Goal: Transaction & Acquisition: Purchase product/service

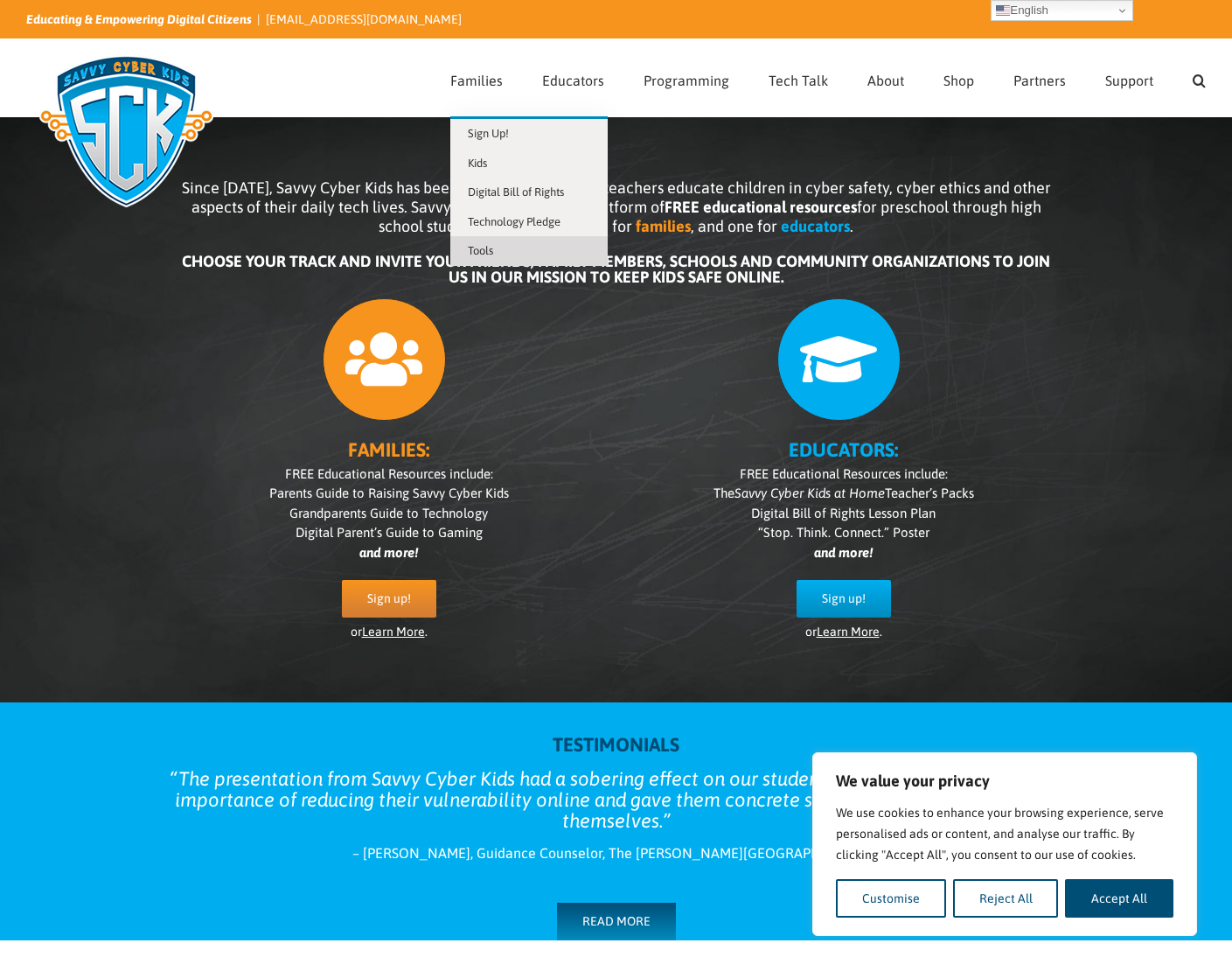
click at [490, 249] on span "Tools" at bounding box center [480, 250] width 26 height 13
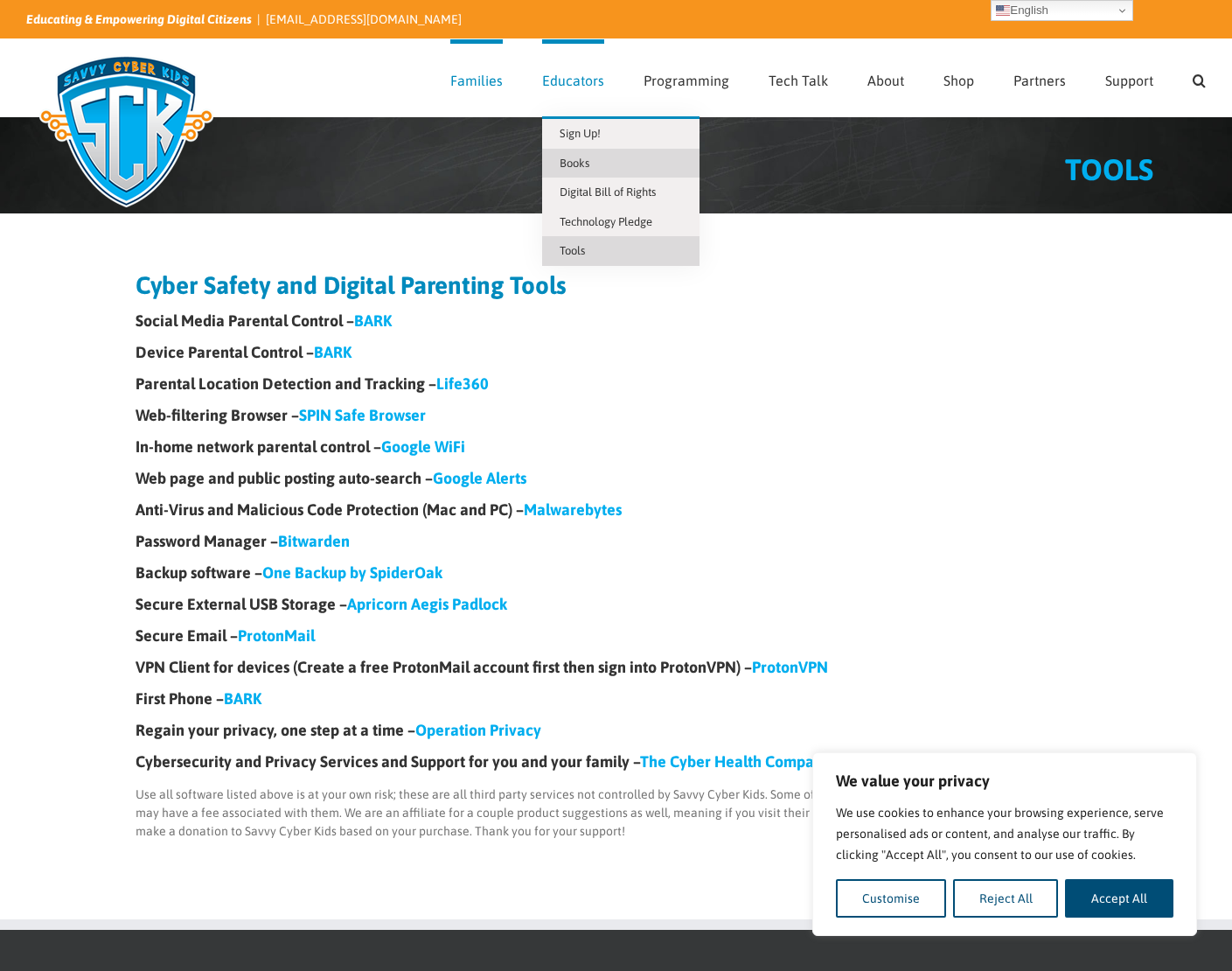
click at [590, 164] on span "Books" at bounding box center [575, 162] width 30 height 13
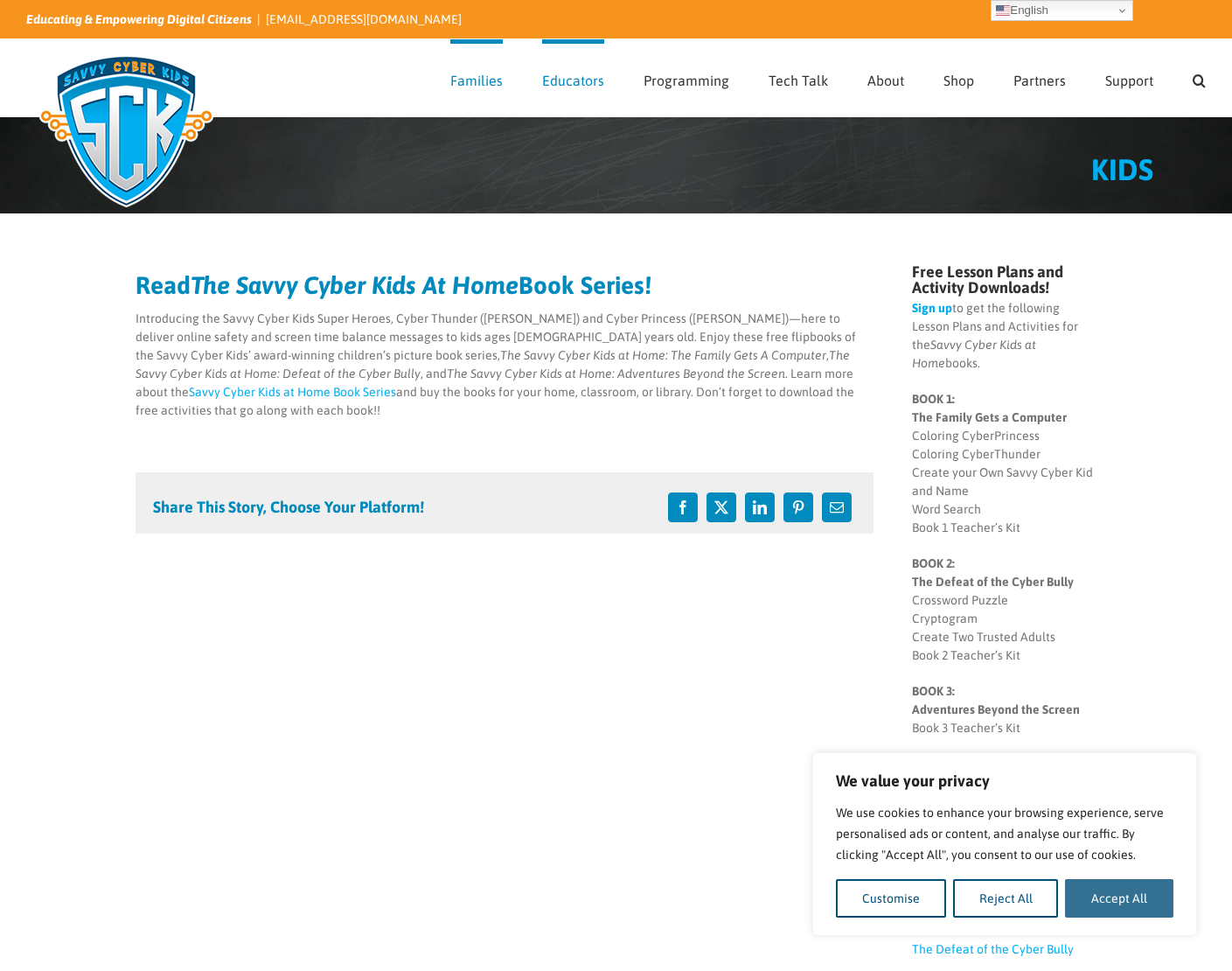
click at [1093, 910] on button "Accept All" at bounding box center [1119, 899] width 109 height 39
checkbox input "true"
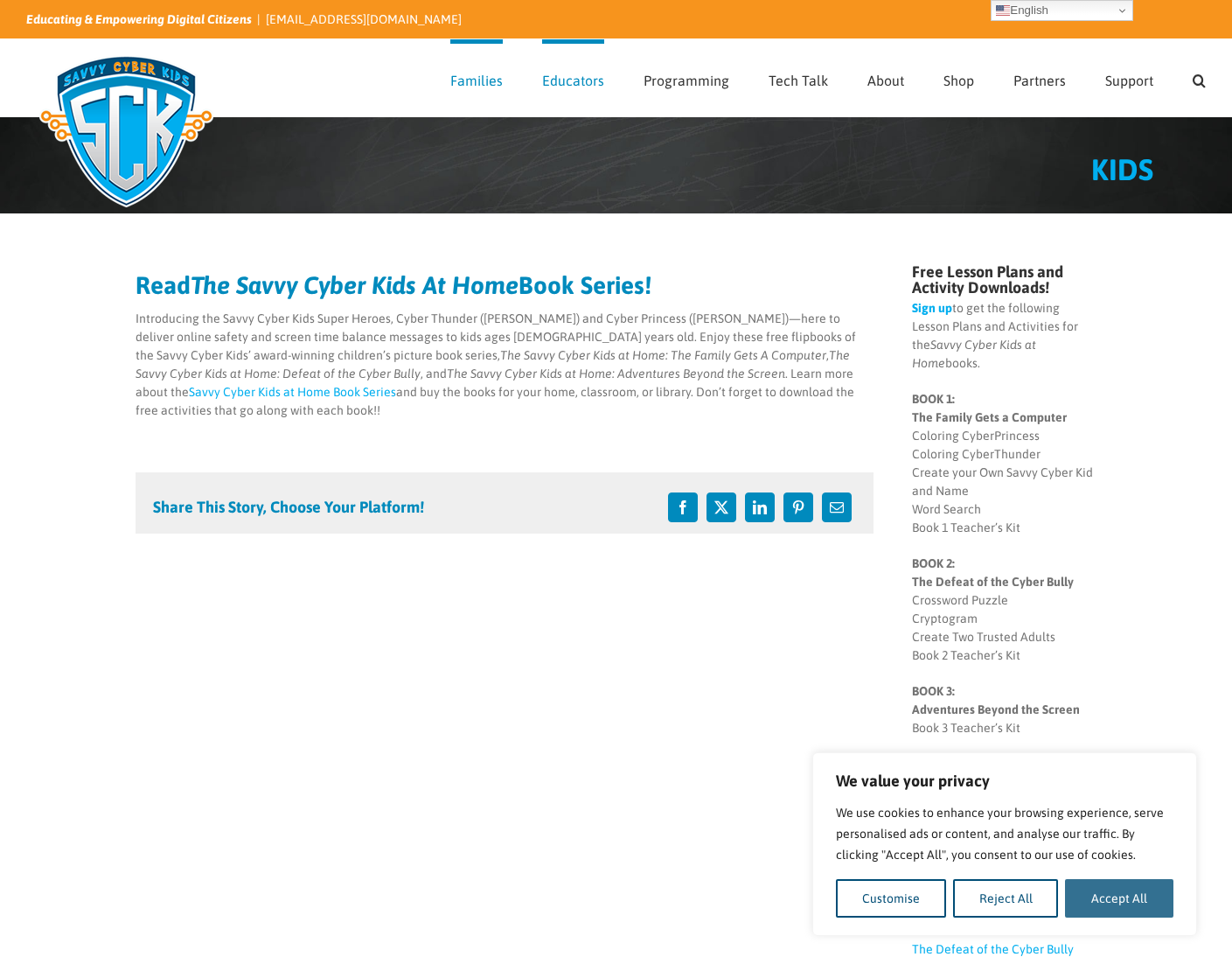
checkbox input "true"
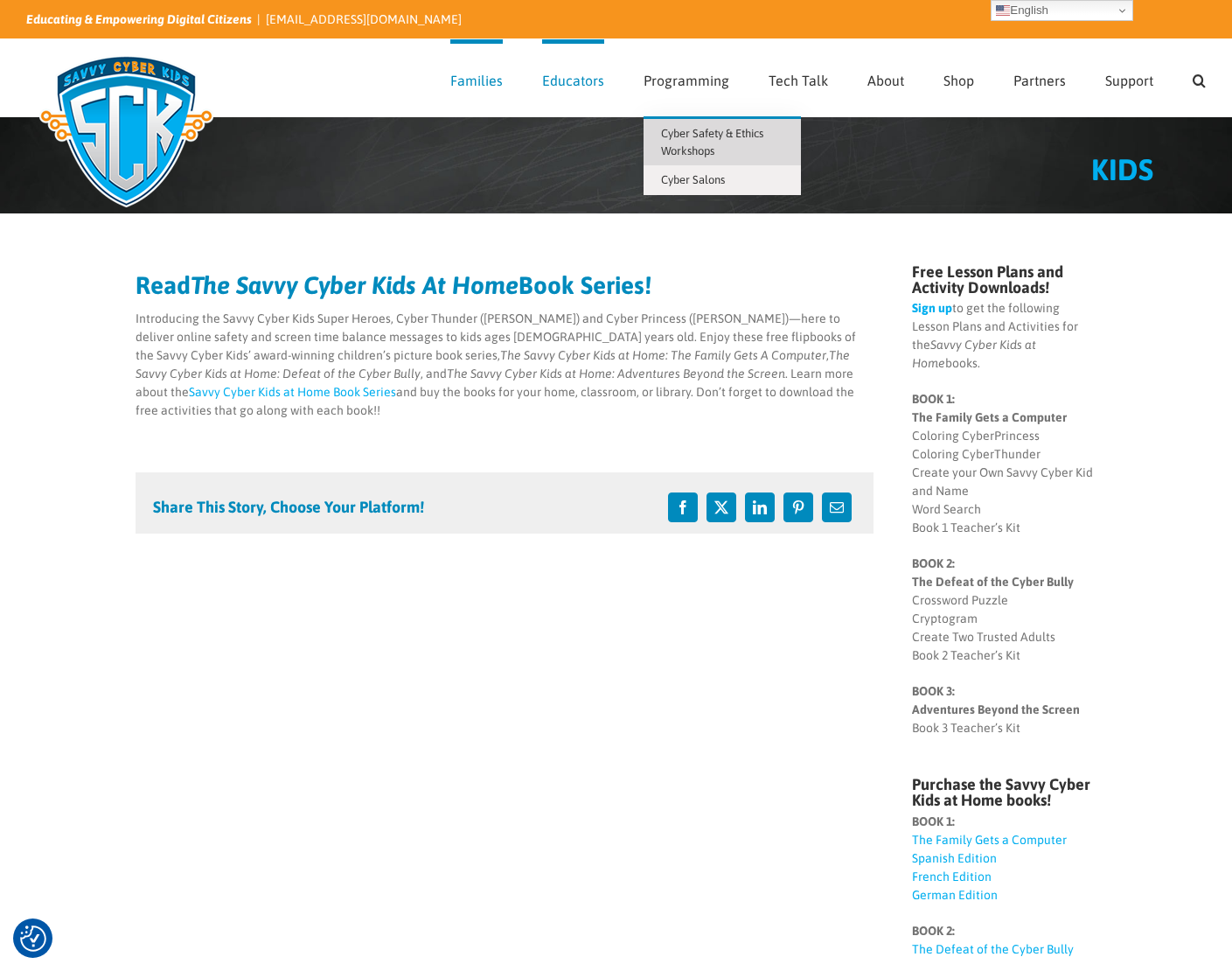
click at [689, 142] on link "Cyber Safety & Ethics Workshops" at bounding box center [722, 142] width 157 height 47
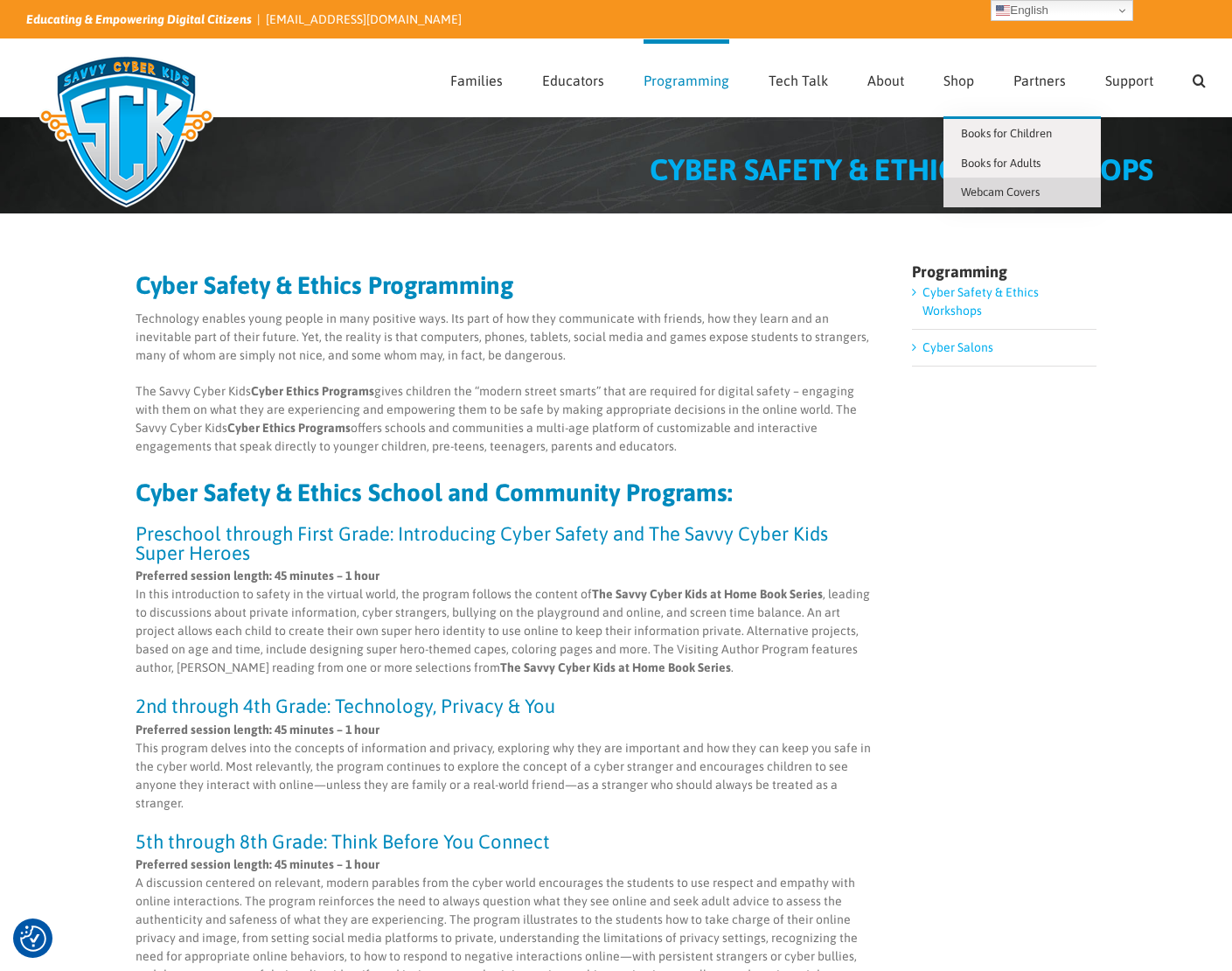
click at [982, 185] on span "Webcam Covers" at bounding box center [1000, 192] width 79 height 13
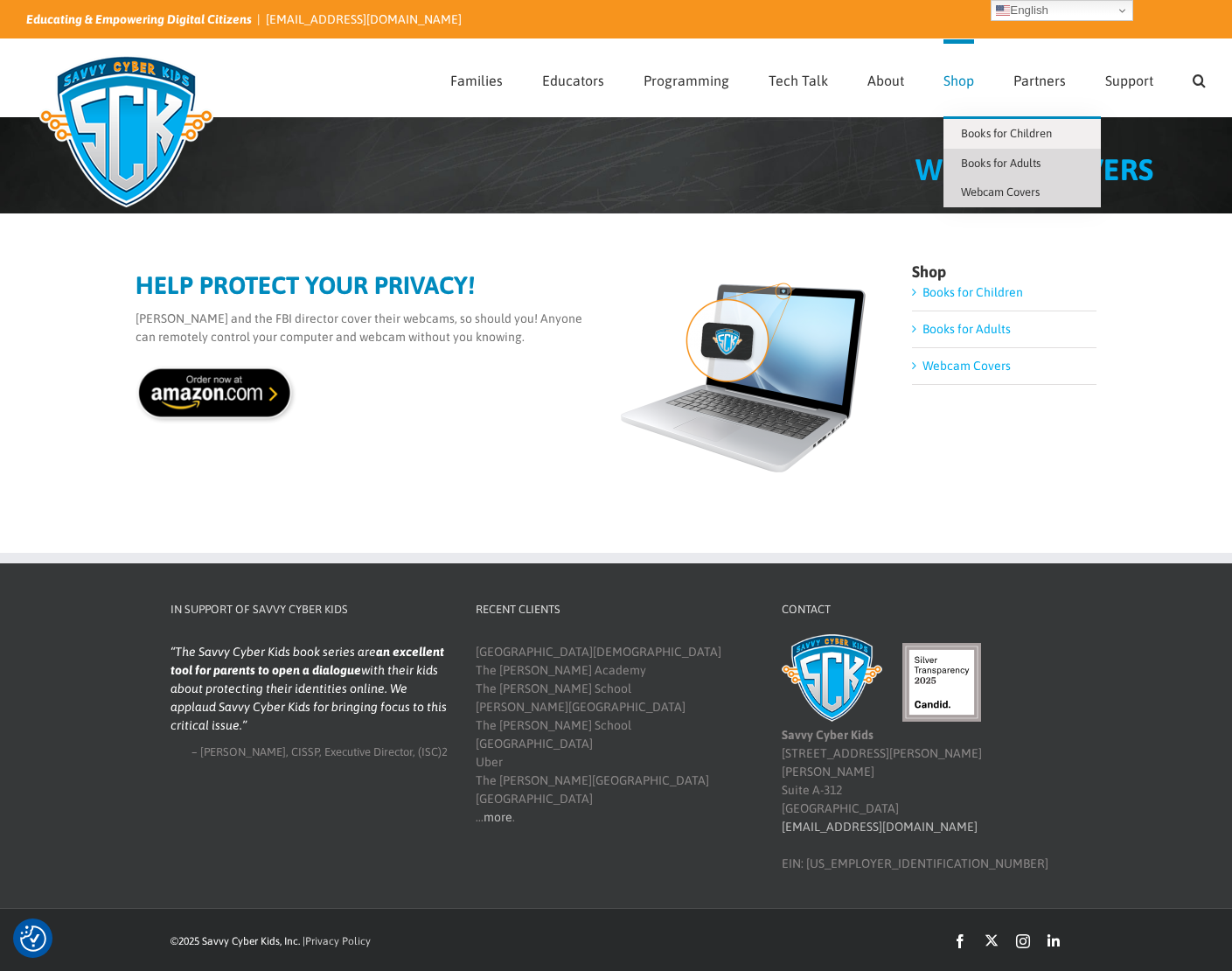
click at [976, 164] on span "Books for Adults" at bounding box center [1001, 162] width 79 height 13
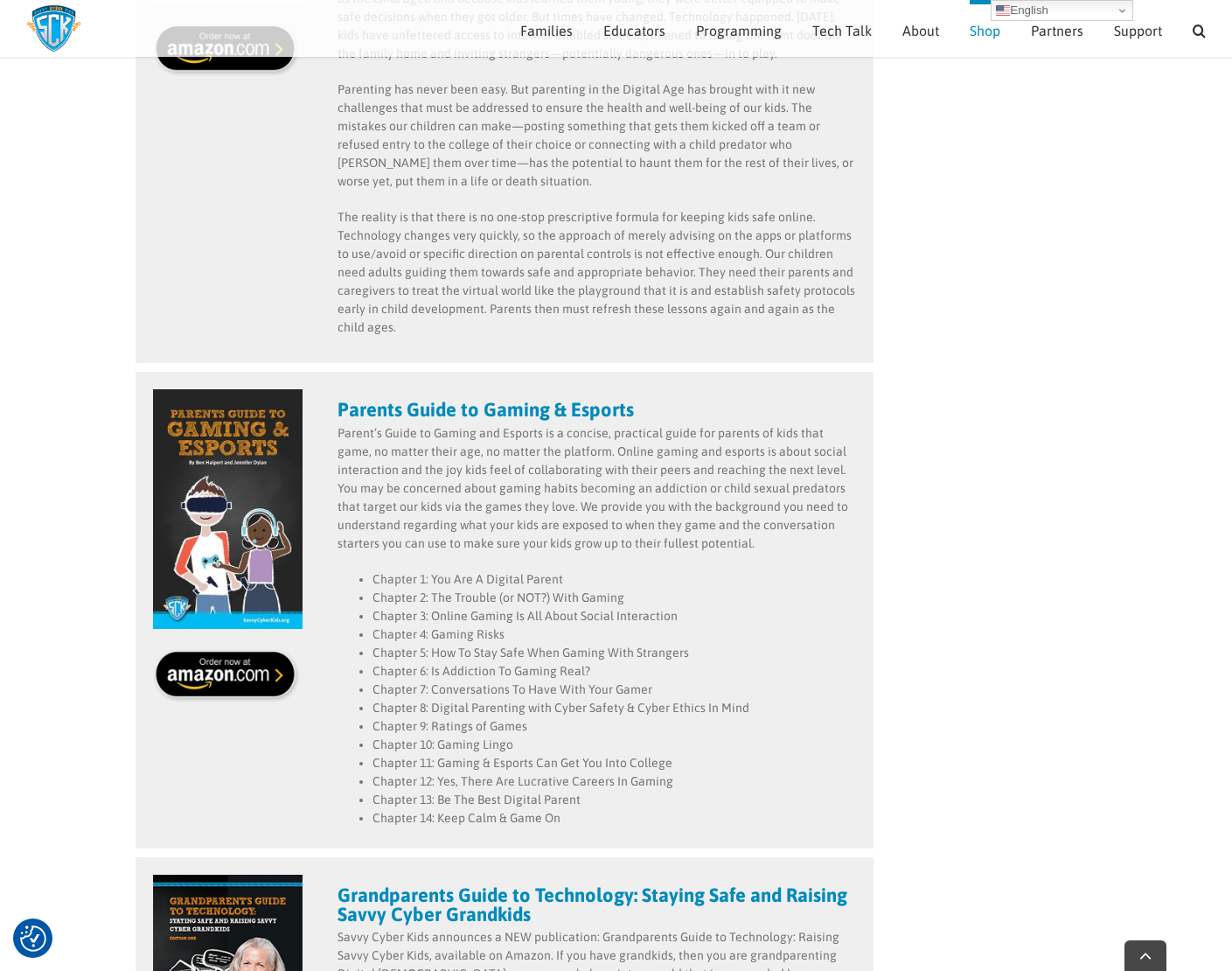
scroll to position [997, 0]
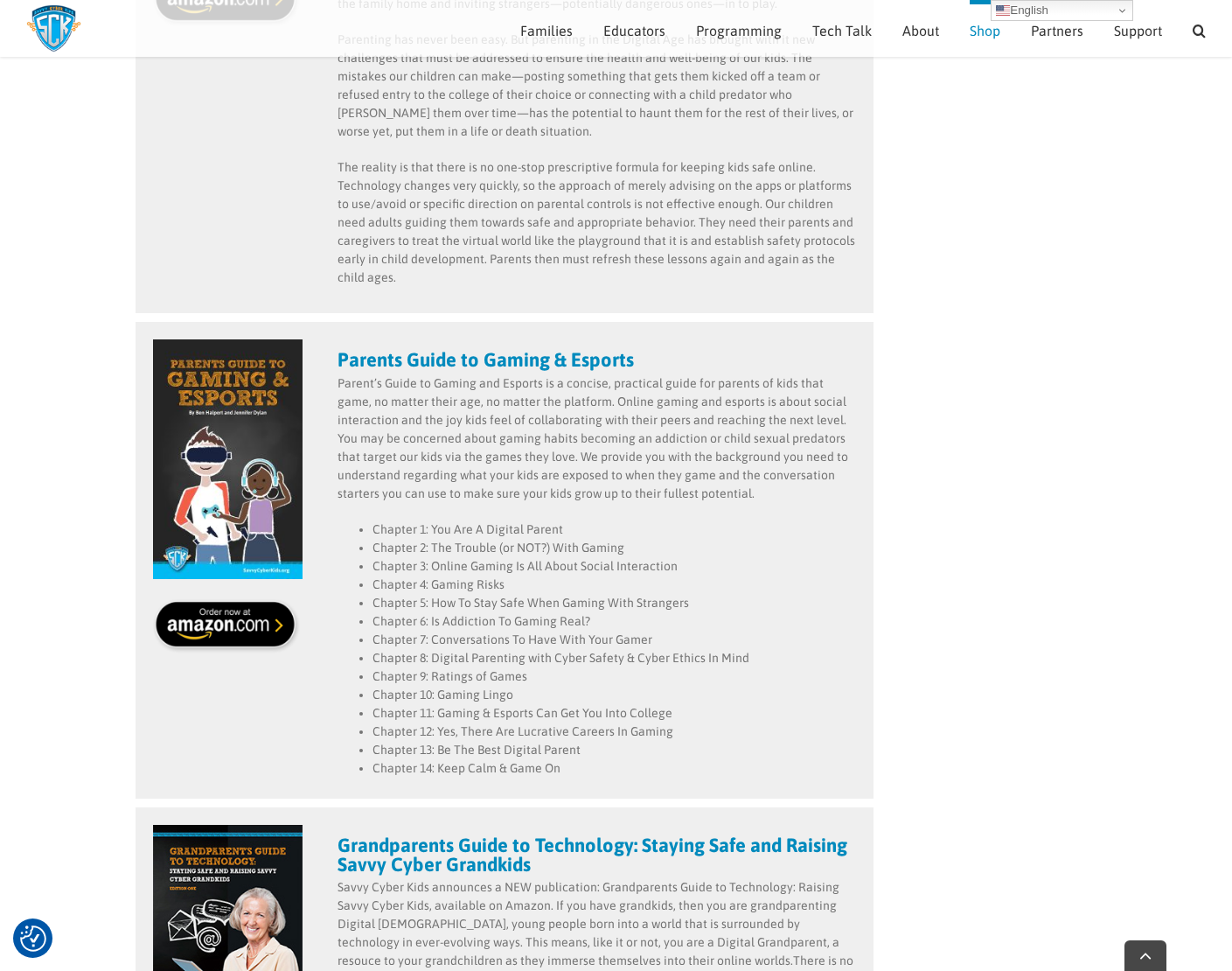
click at [222, 485] on img at bounding box center [227, 458] width 149 height 239
click at [686, 284] on p "The reality is that there is no one-stop prescriptive formula for keeping kids …" at bounding box center [597, 222] width 520 height 129
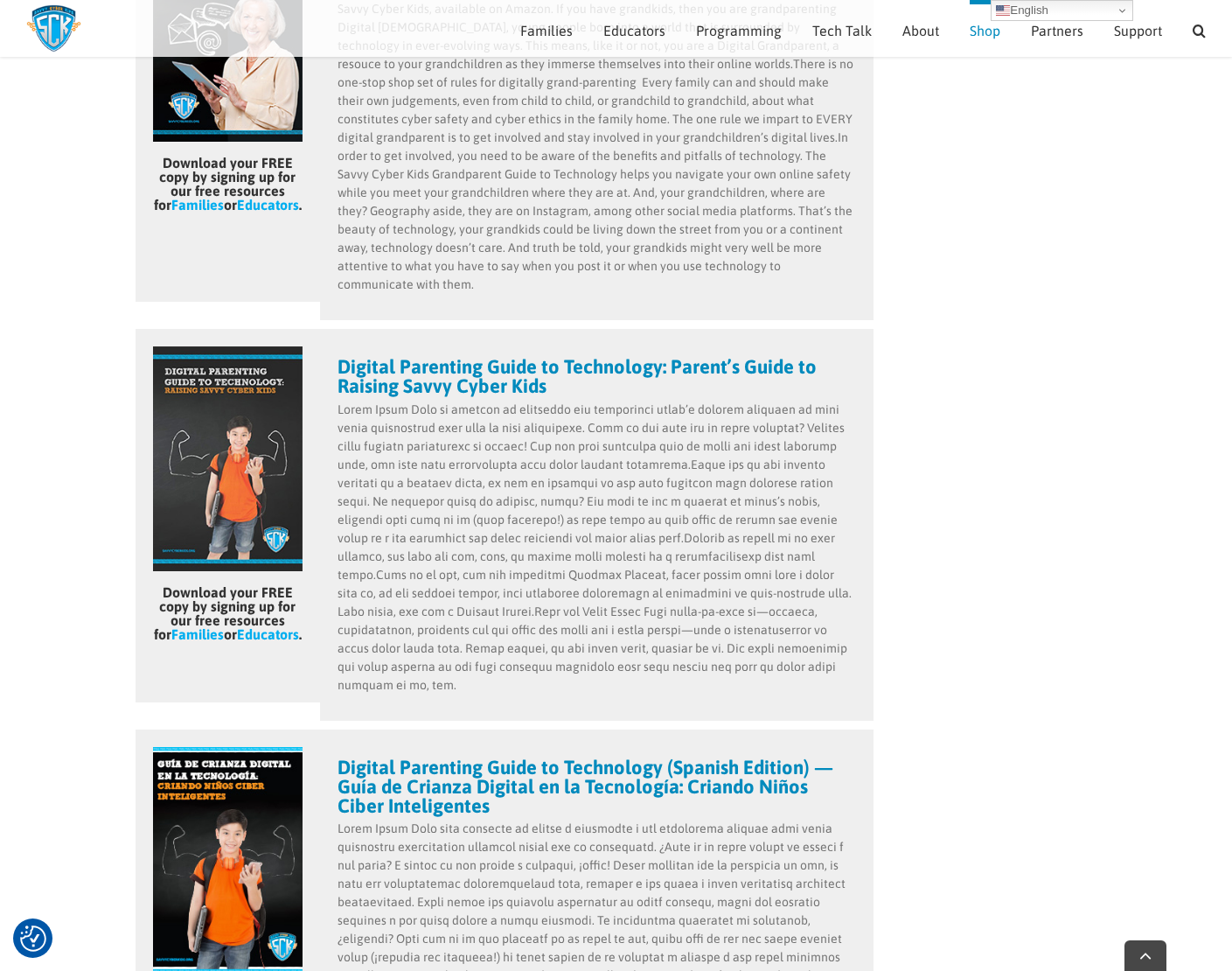
scroll to position [1942, 0]
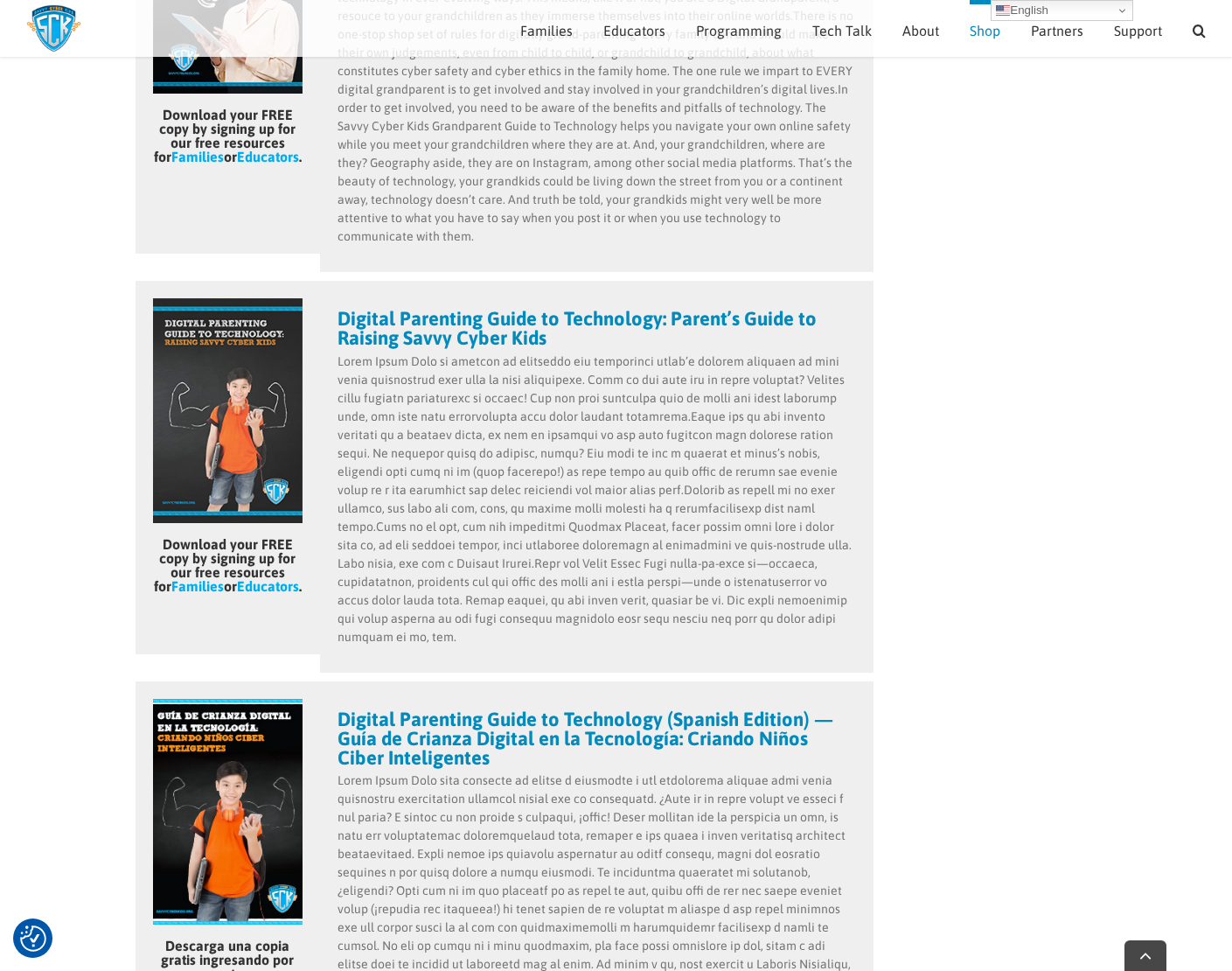
click at [445, 314] on strong "Digital Parenting Guide to Technology: Parent’s Guide to Raising Savvy Cyber Ki…" at bounding box center [576, 328] width 479 height 42
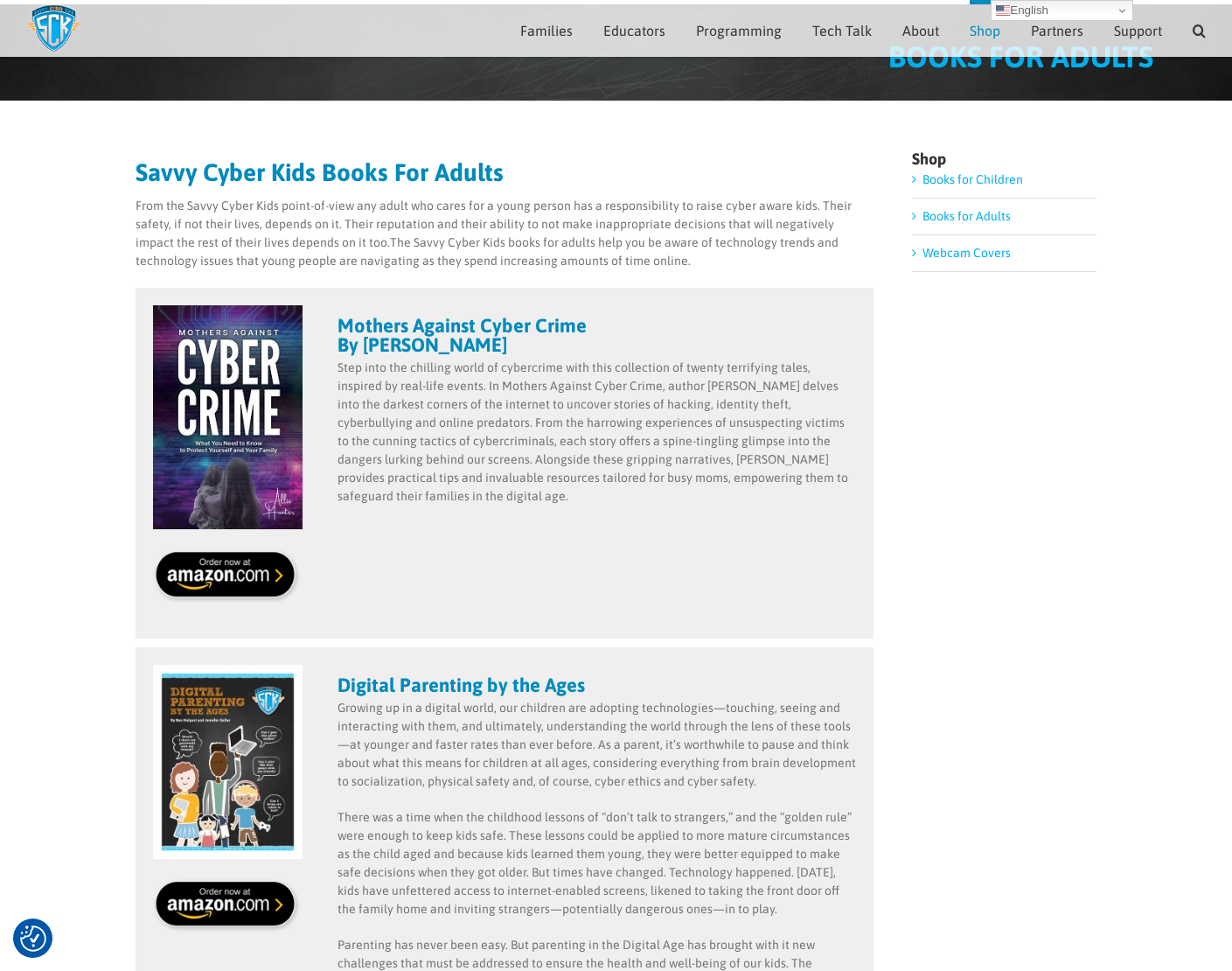
scroll to position [0, 0]
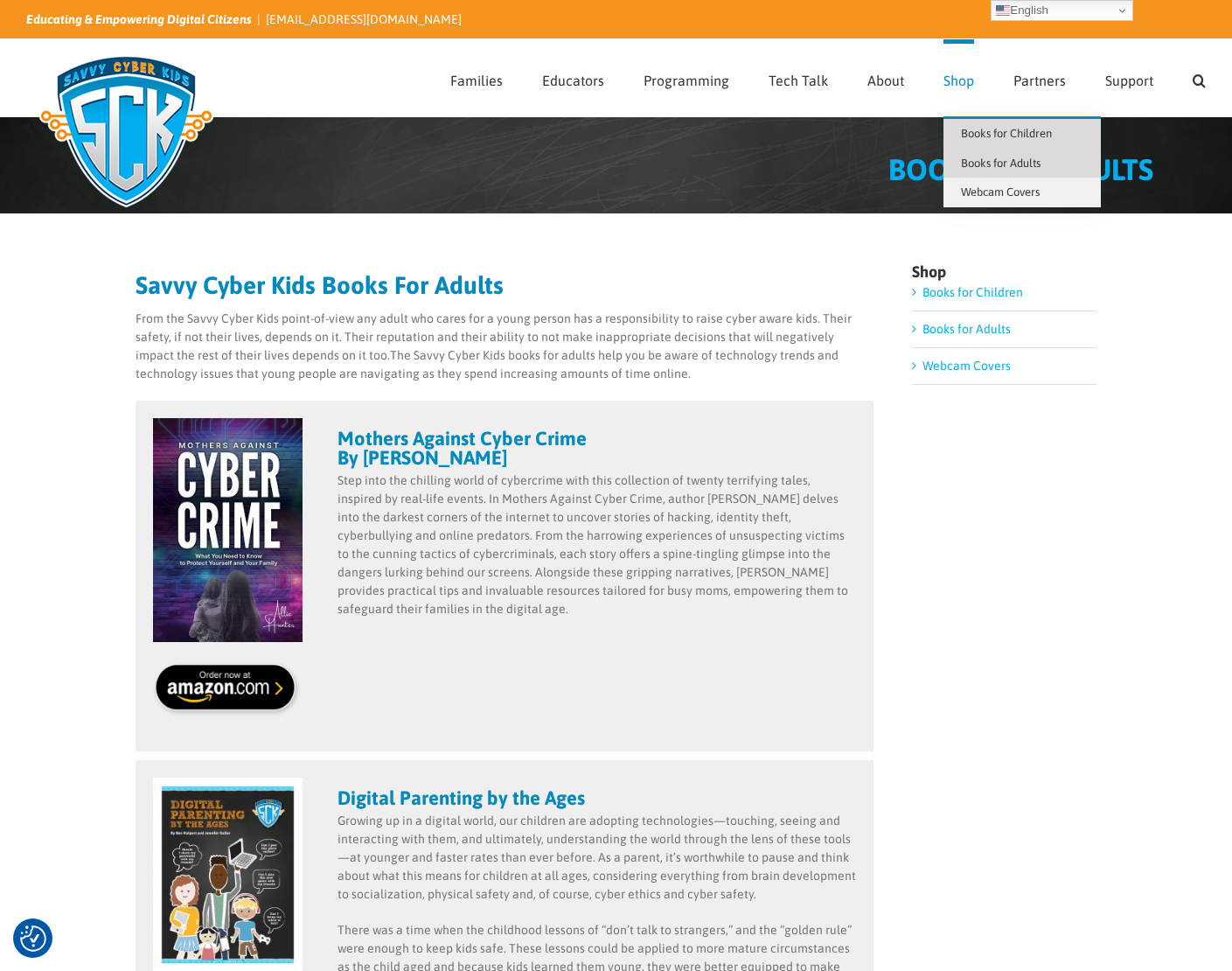
click at [1002, 133] on span "Books for Children" at bounding box center [1006, 133] width 91 height 13
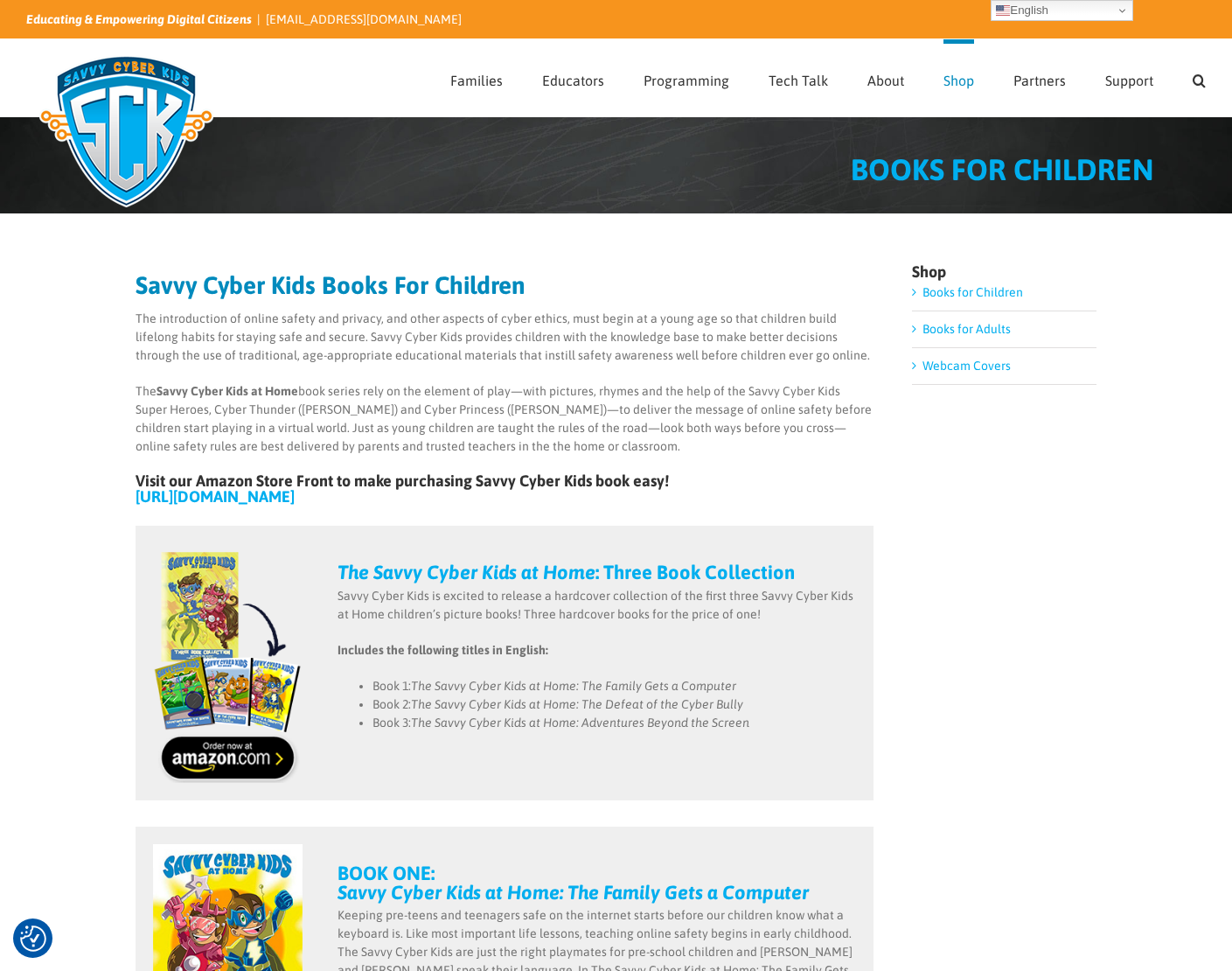
click at [295, 495] on link "https://www.amazon.com/shop/savvycyberkids" at bounding box center [215, 496] width 159 height 19
